Goal: Understand process/instructions: Learn how to perform a task or action

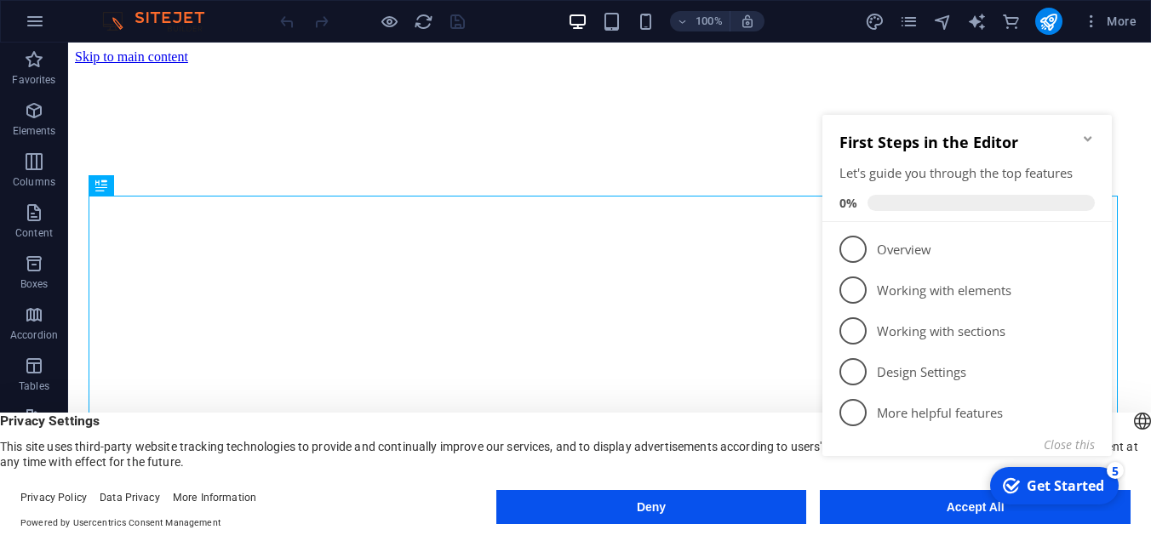
click div "checkmark Get Started 5 First Steps in the Editor Let's guide you through the t…"
click at [910, 518] on button "Accept All" at bounding box center [975, 507] width 311 height 34
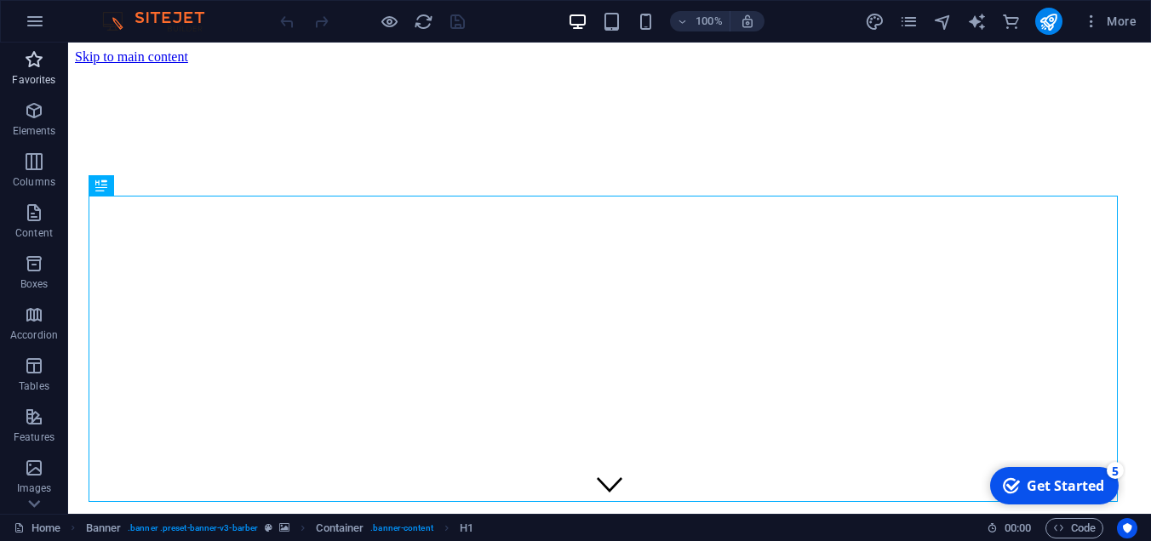
click at [45, 83] on p "Favorites" at bounding box center [33, 80] width 43 height 14
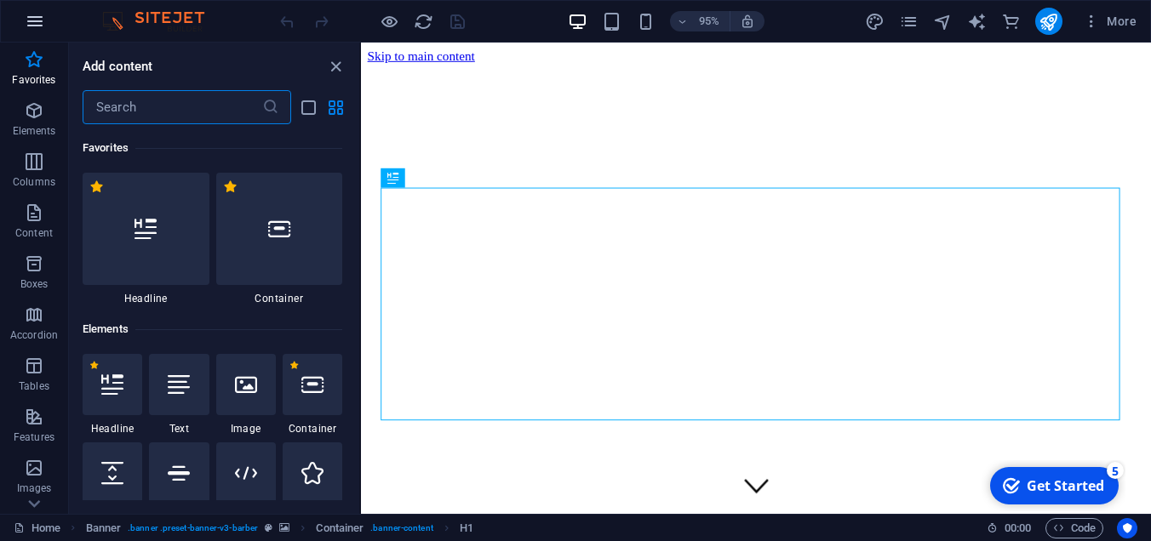
click at [33, 13] on icon "button" at bounding box center [35, 21] width 20 height 20
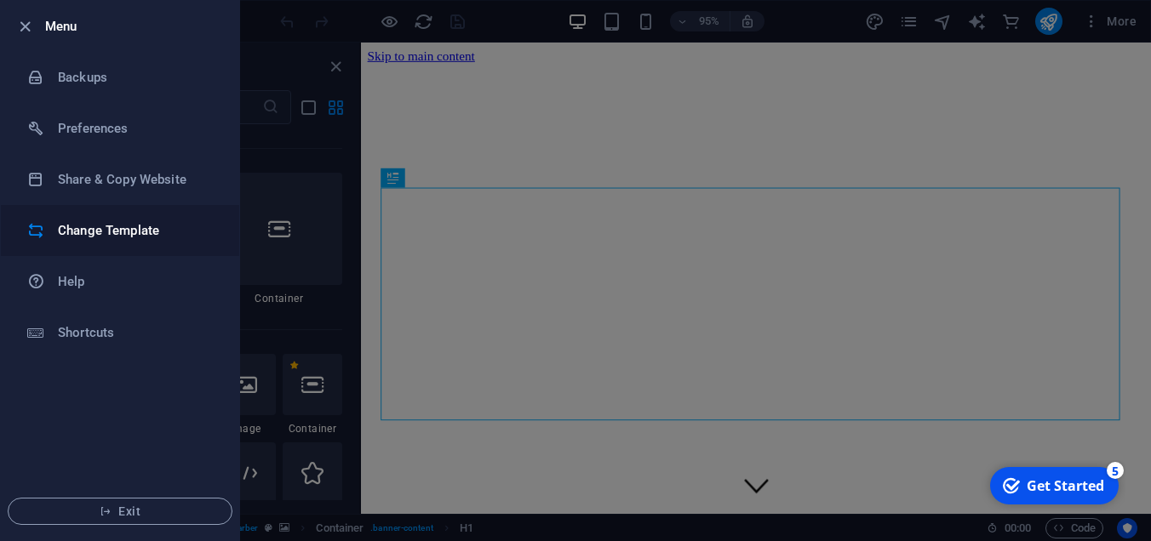
click at [99, 233] on h6 "Change Template" at bounding box center [137, 231] width 158 height 20
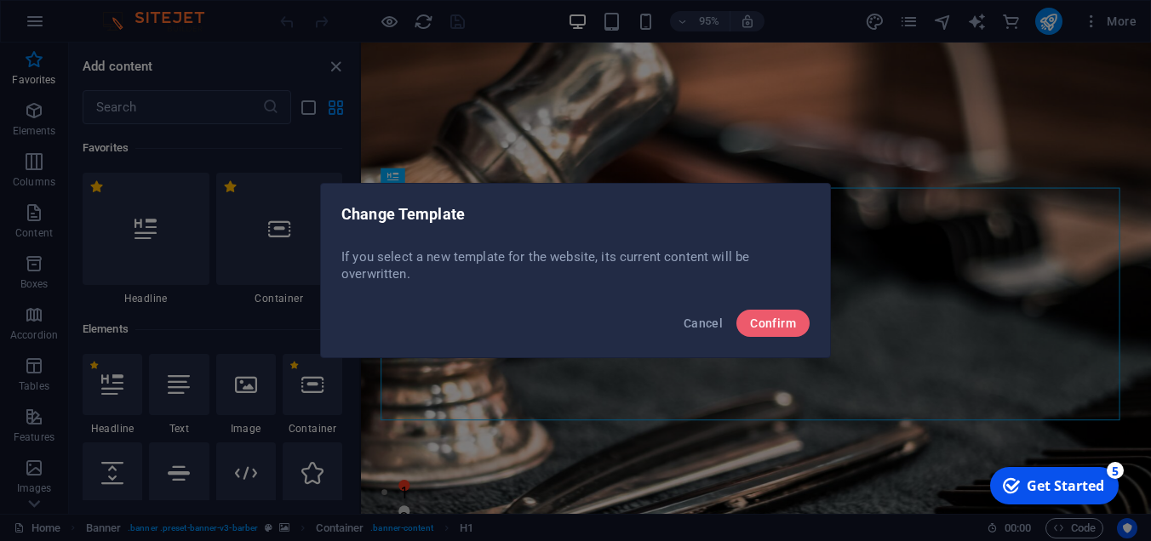
click at [730, 331] on div "Cancel Confirm" at bounding box center [575, 329] width 509 height 58
click at [748, 324] on button "Confirm" at bounding box center [772, 323] width 73 height 27
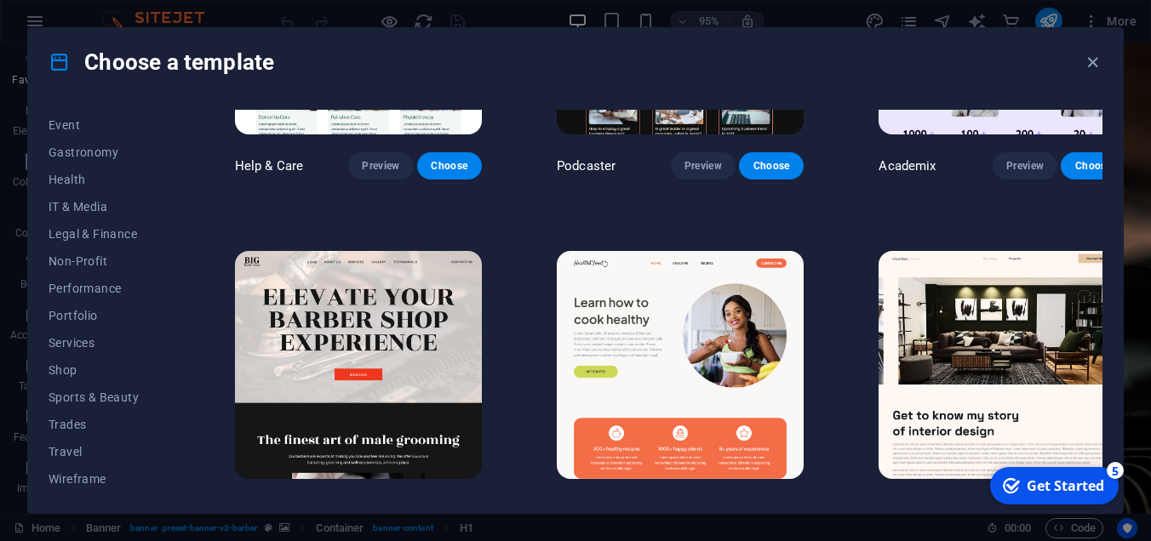
scroll to position [1930, 0]
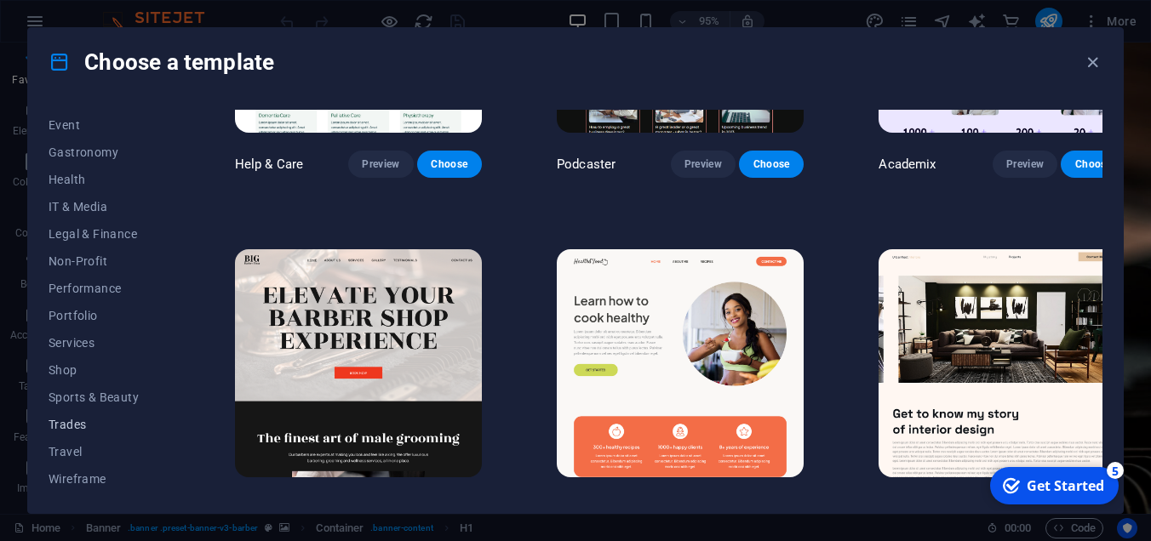
click at [79, 422] on span "Trades" at bounding box center [105, 425] width 112 height 14
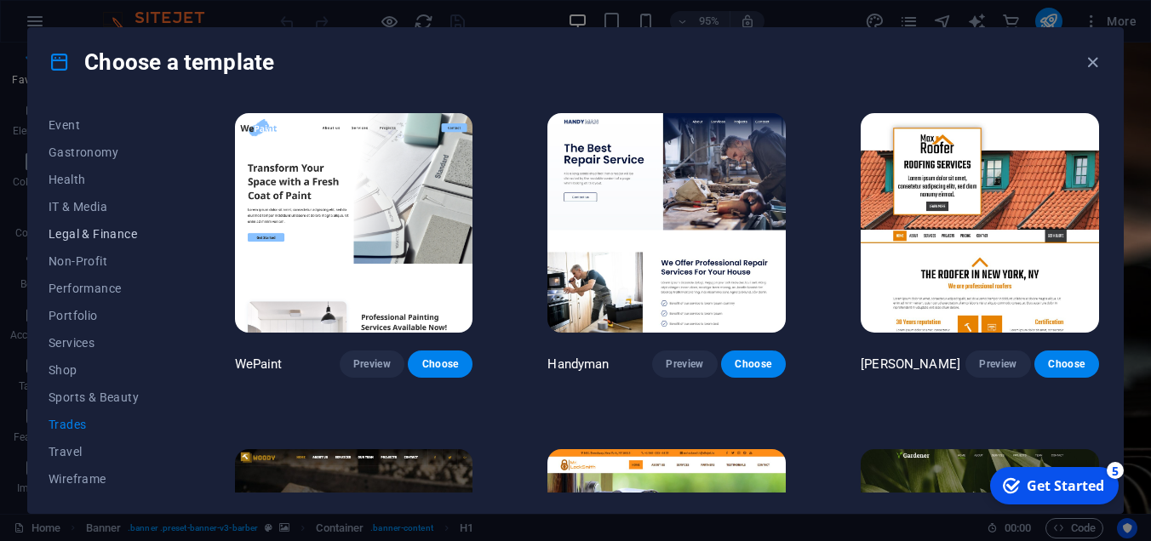
scroll to position [0, 0]
click at [84, 176] on span "New" at bounding box center [105, 178] width 112 height 14
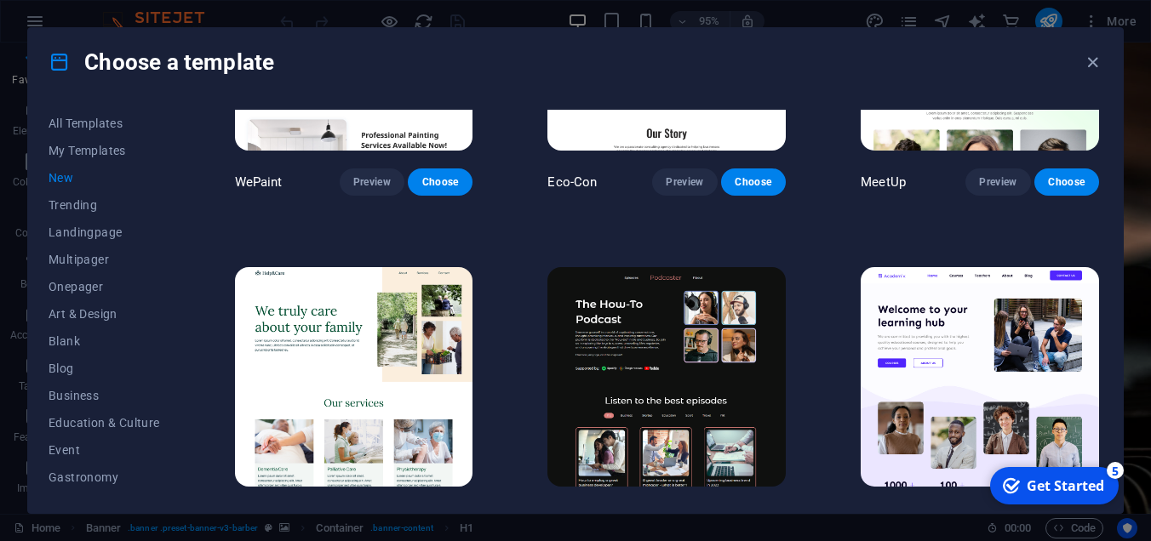
scroll to position [1554, 0]
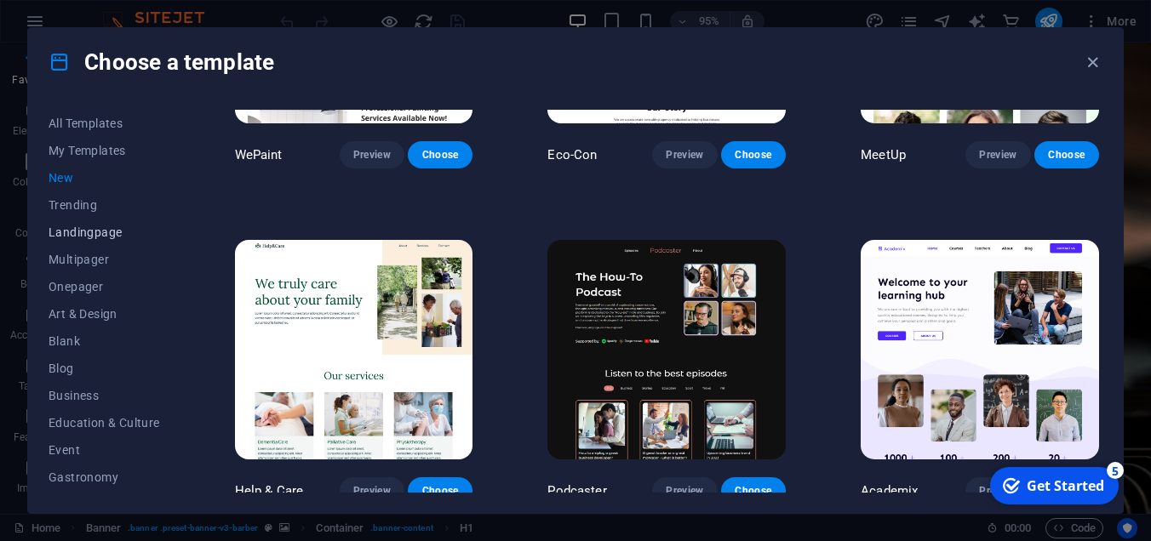
click at [85, 231] on span "Landingpage" at bounding box center [105, 233] width 112 height 14
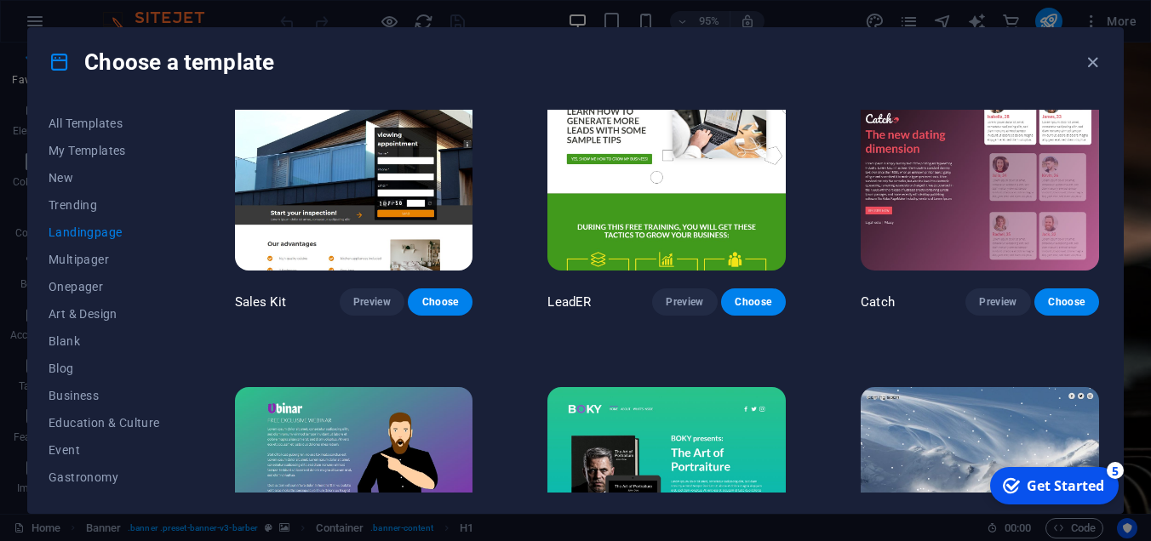
scroll to position [1930, 0]
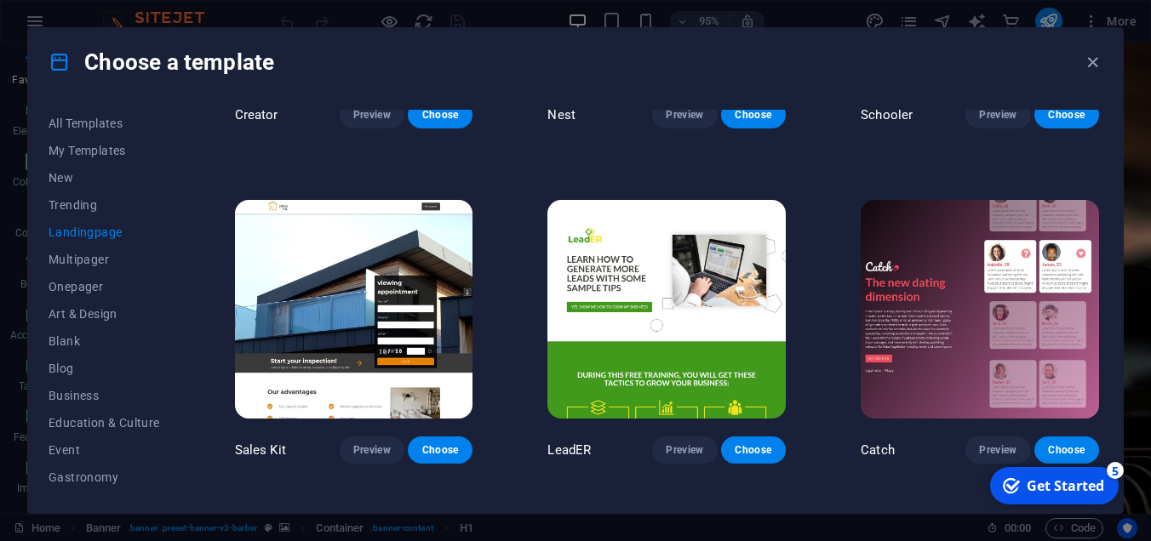
click at [284, 253] on img at bounding box center [354, 310] width 238 height 220
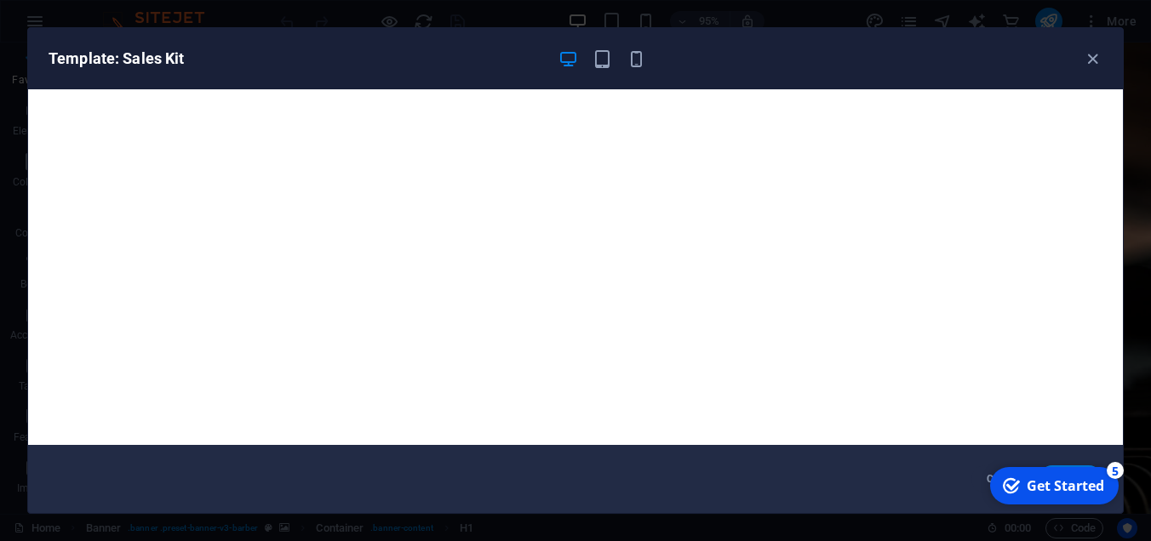
scroll to position [4, 0]
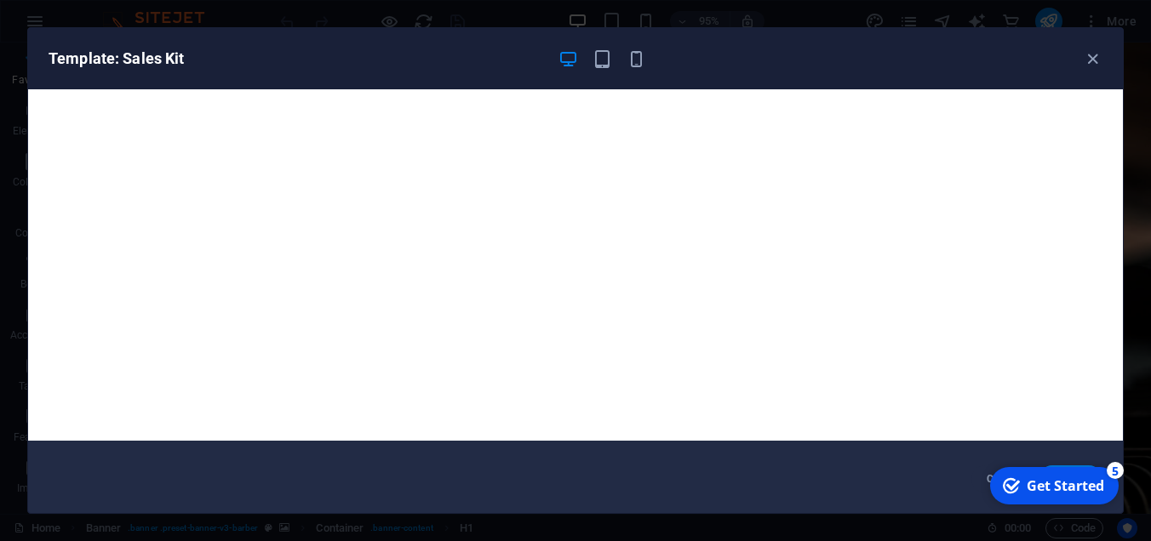
click at [1068, 491] on div "Get Started" at bounding box center [1065, 486] width 77 height 19
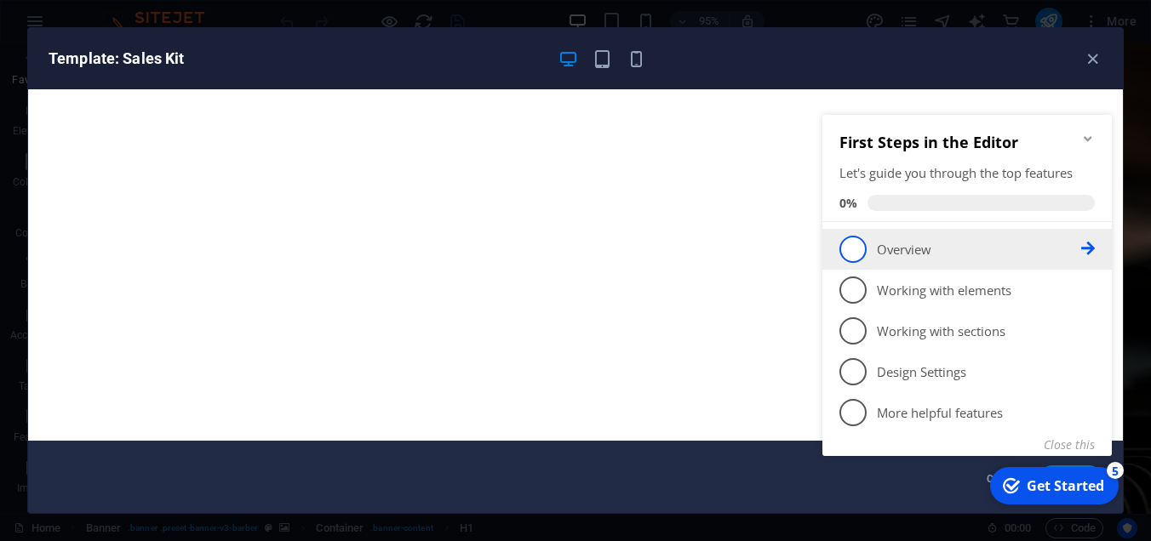
click at [877, 263] on li "1 Overview - incomplete" at bounding box center [966, 249] width 289 height 41
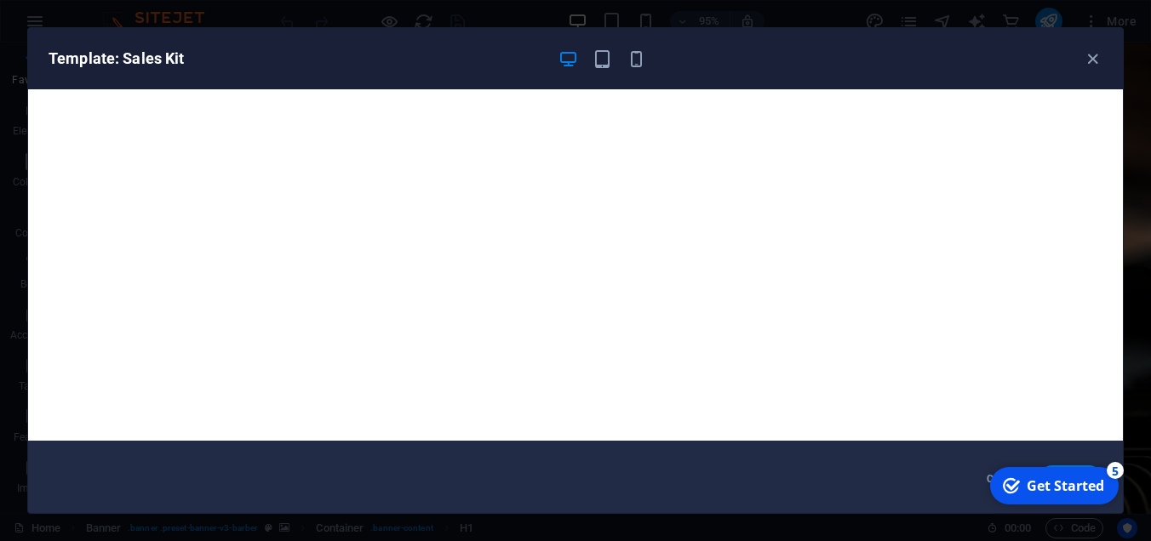
scroll to position [0, 0]
click at [1074, 478] on div "Get Started" at bounding box center [1065, 486] width 77 height 19
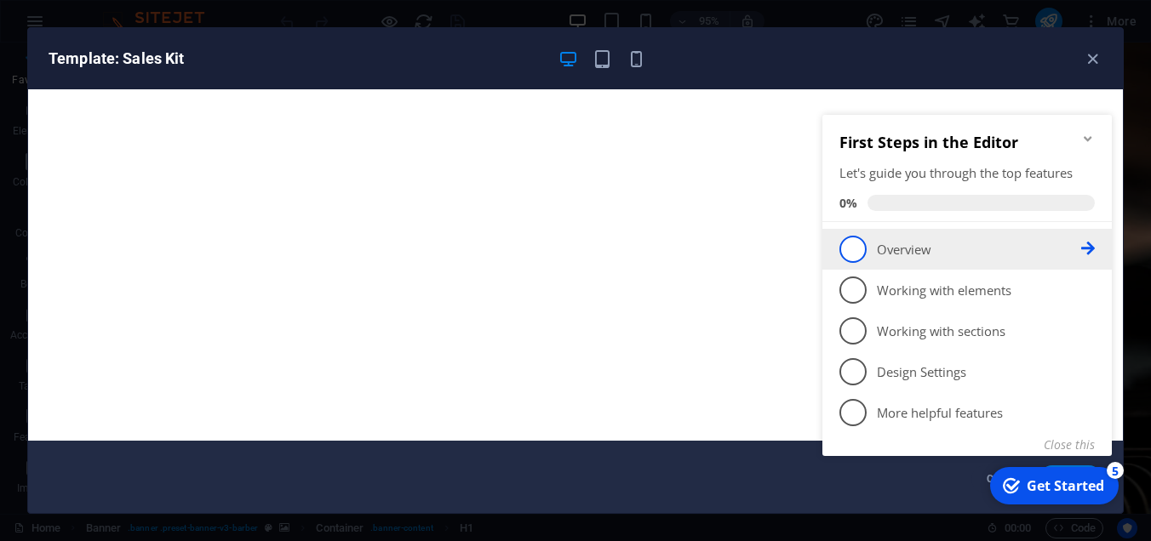
click at [843, 250] on span "1" at bounding box center [852, 249] width 27 height 27
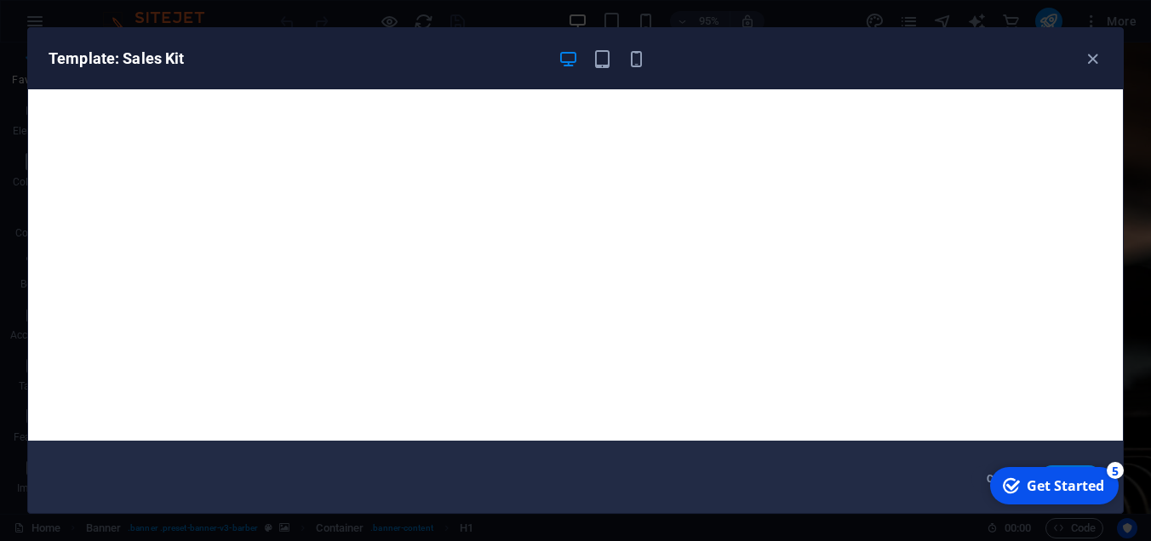
click at [1038, 485] on div "Get Started" at bounding box center [1065, 486] width 77 height 19
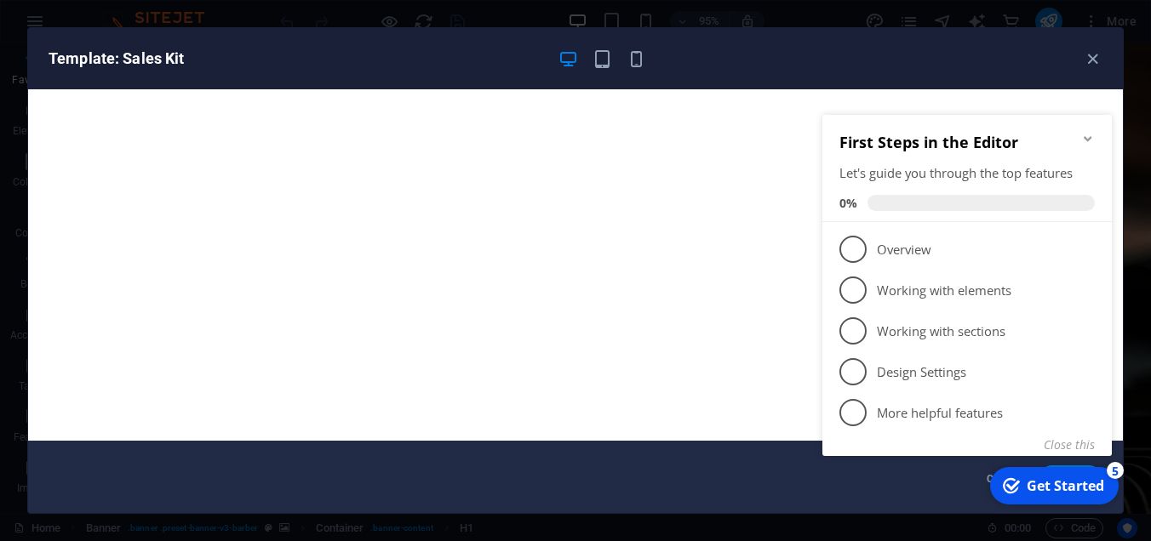
click at [1080, 130] on div "First Steps in the Editor Let's guide you through the top features 0%" at bounding box center [966, 168] width 289 height 107
click at [1089, 132] on div "First Steps in the Editor Let's guide you through the top features 0%" at bounding box center [966, 168] width 289 height 107
click at [1090, 132] on icon "Minimize checklist" at bounding box center [1088, 139] width 14 height 14
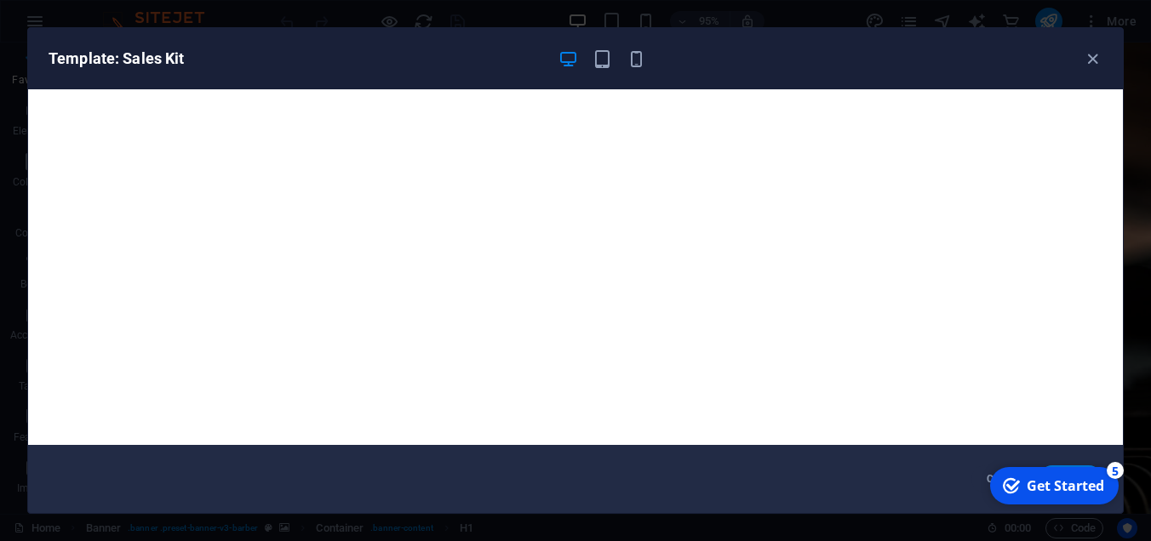
click at [1077, 490] on div "Get Started" at bounding box center [1065, 486] width 77 height 19
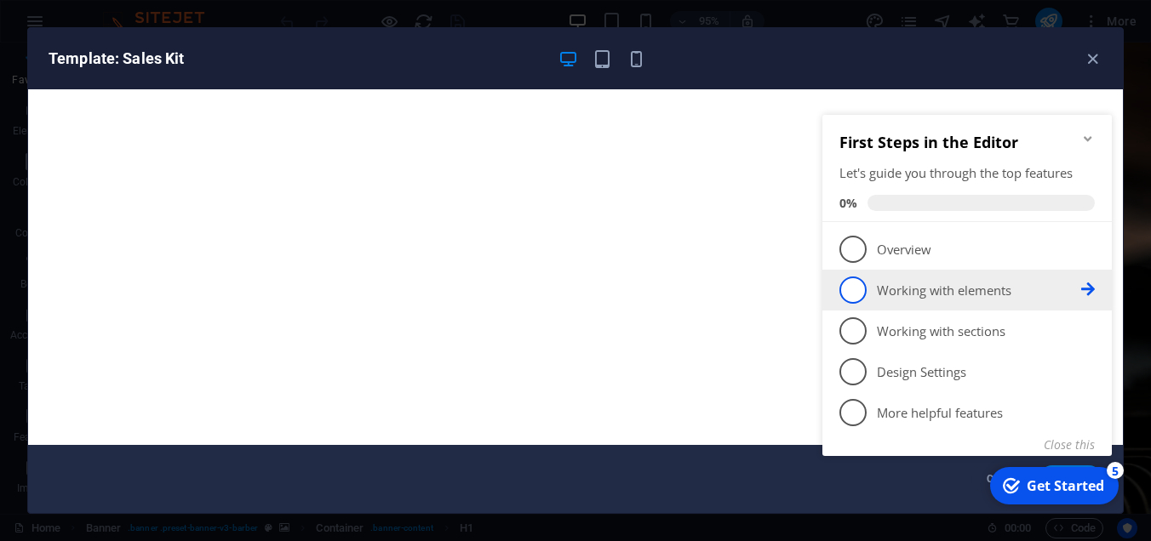
click at [851, 280] on span "2" at bounding box center [852, 290] width 27 height 27
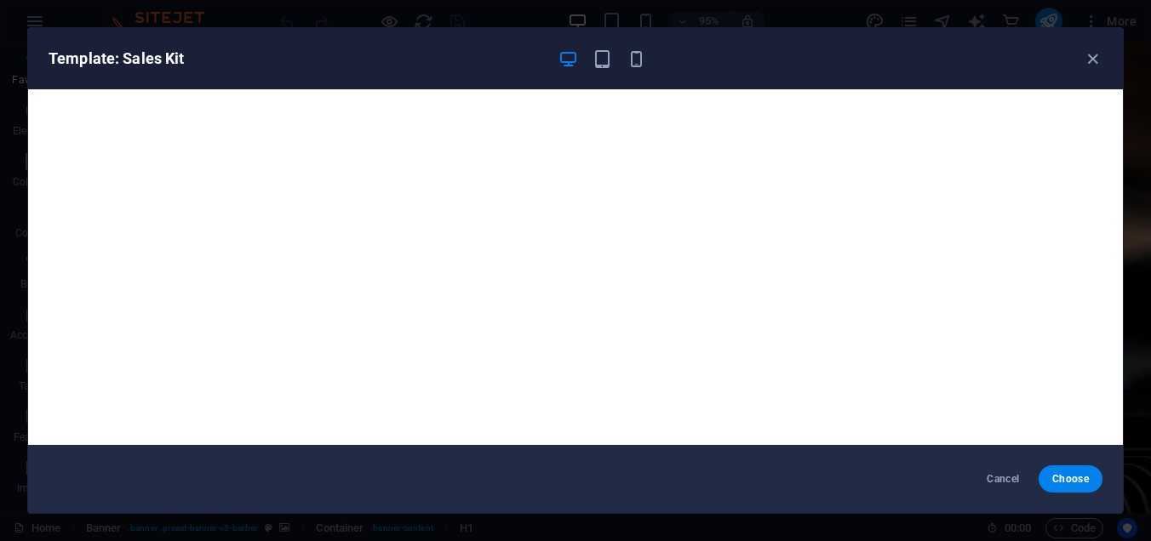
click at [1035, 502] on div "Cancel Choose" at bounding box center [575, 479] width 1095 height 68
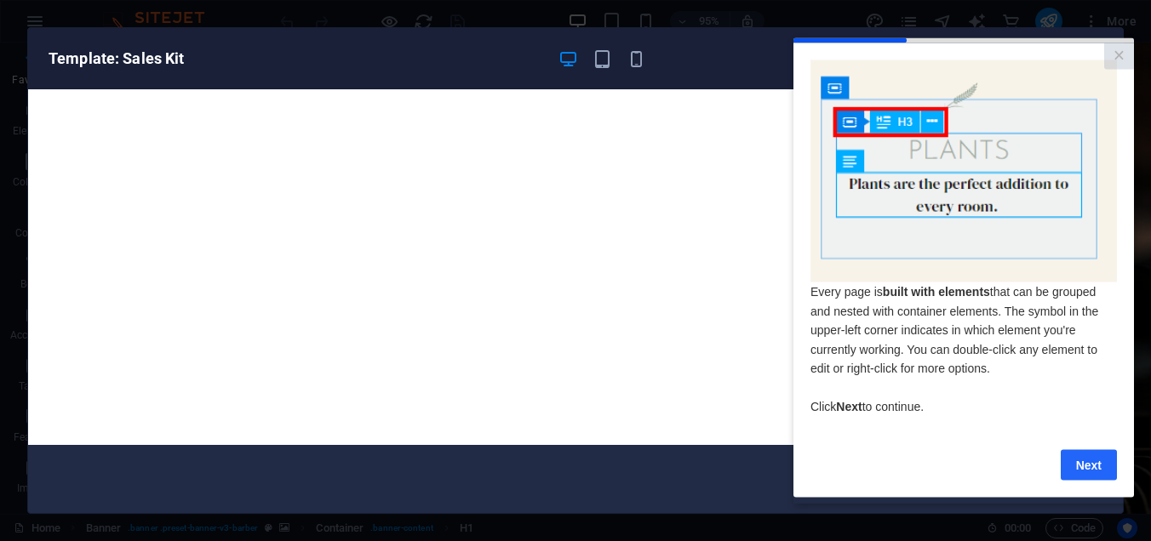
click at [1081, 463] on link "Next" at bounding box center [1089, 465] width 56 height 31
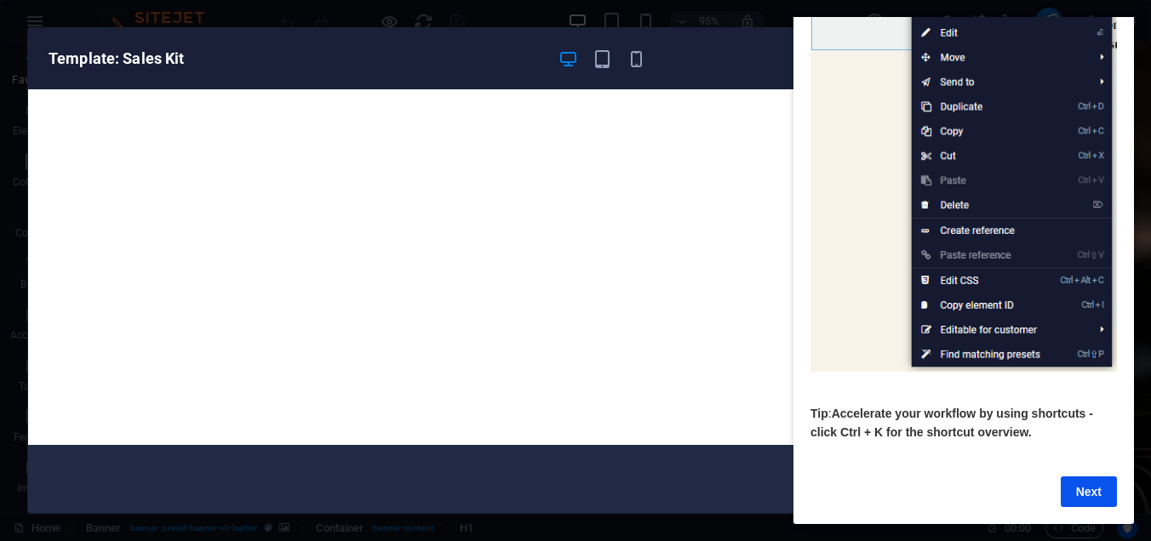
scroll to position [231, 0]
click at [1109, 477] on link "Next" at bounding box center [1089, 492] width 56 height 31
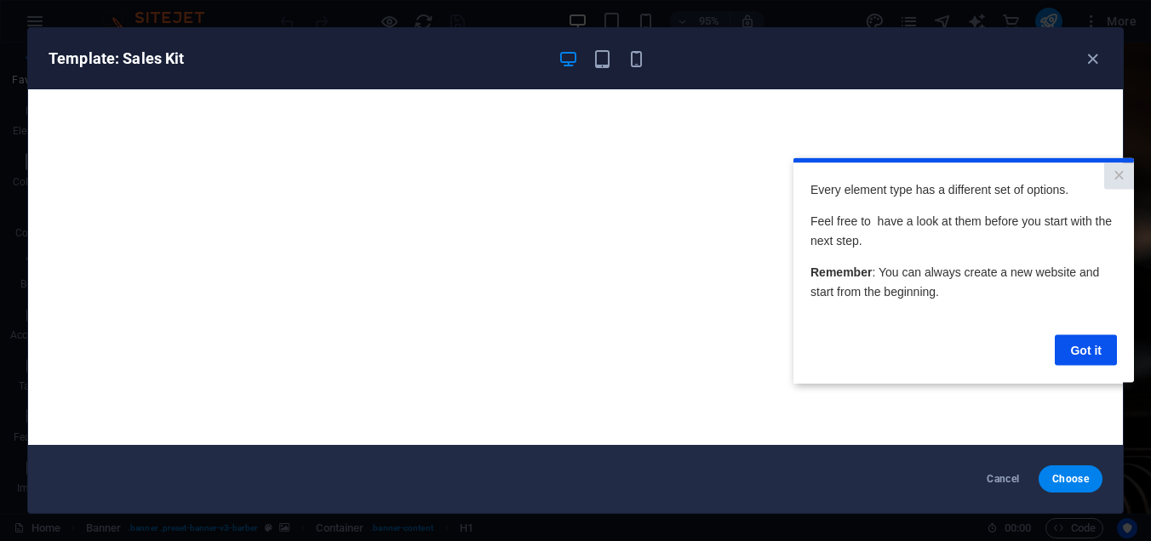
scroll to position [0, 0]
click at [1057, 478] on span "Choose" at bounding box center [1070, 480] width 37 height 14
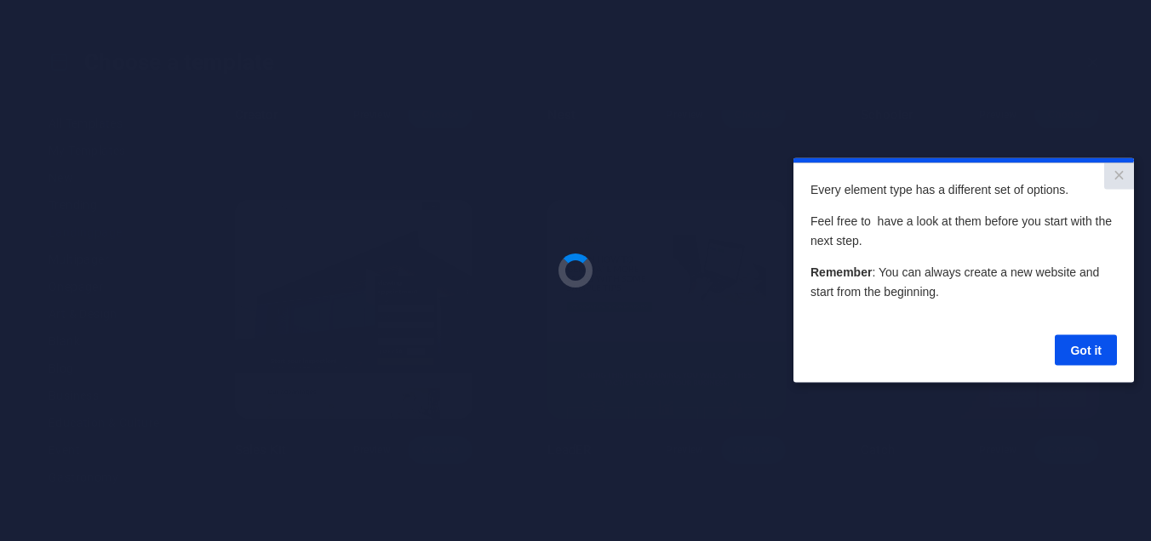
click at [1077, 329] on div "Got it" at bounding box center [964, 339] width 306 height 52
